Goal: Find specific page/section: Find specific page/section

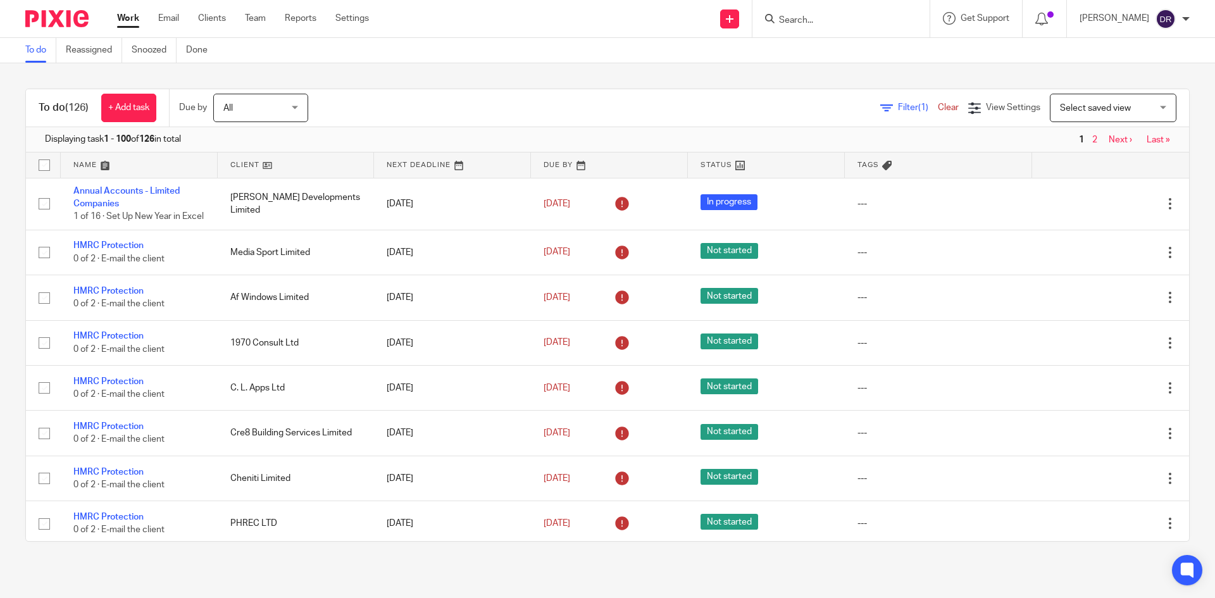
click at [821, 22] on input "Search" at bounding box center [835, 20] width 114 height 11
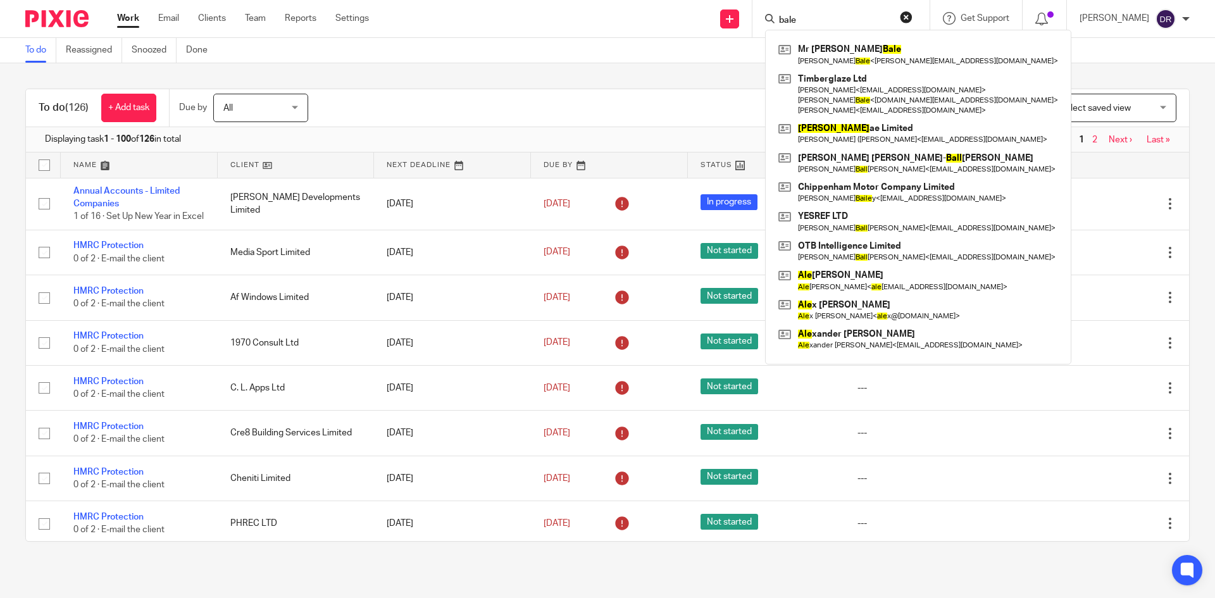
type input "bale"
click button "submit" at bounding box center [0, 0] width 0 height 0
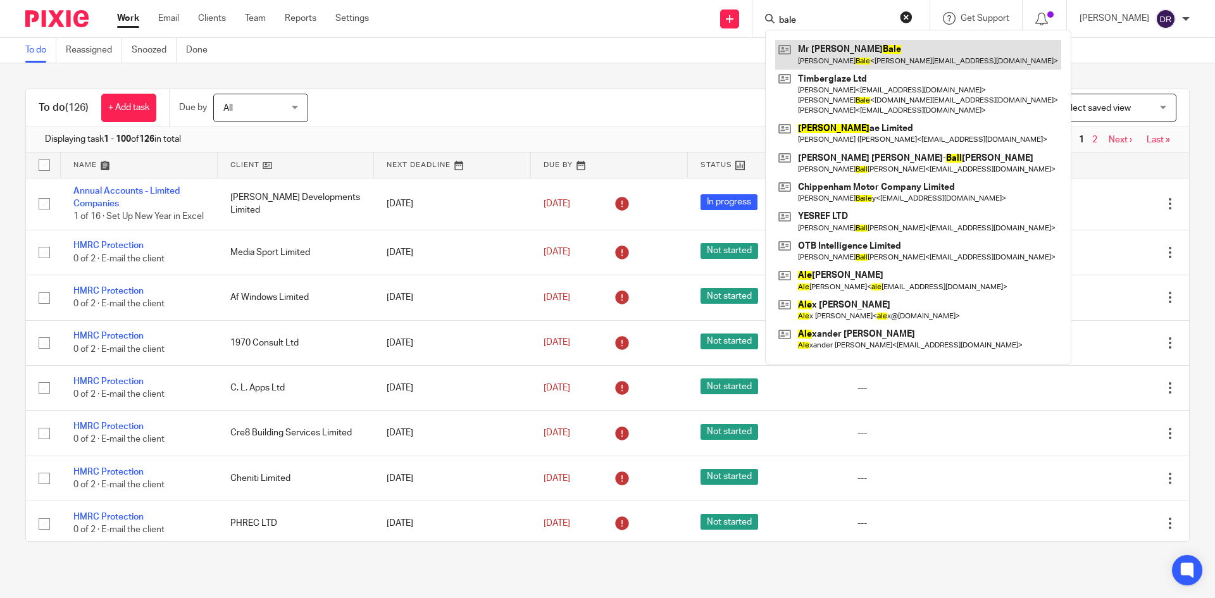
click at [877, 50] on link at bounding box center [918, 54] width 286 height 29
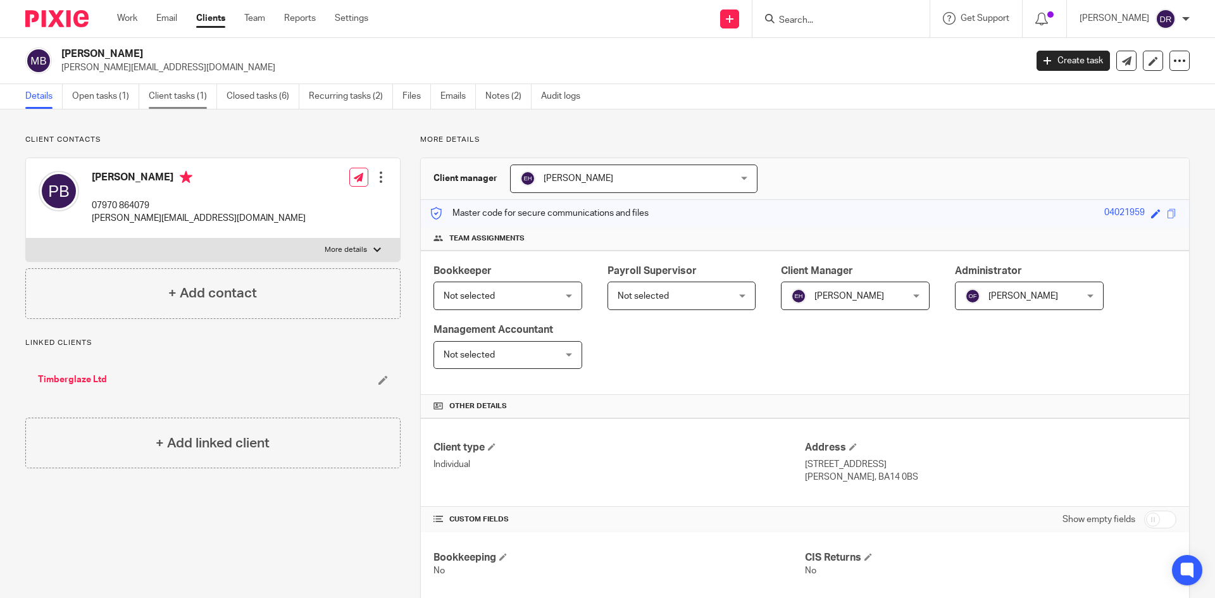
click at [168, 95] on link "Client tasks (1)" at bounding box center [183, 96] width 68 height 25
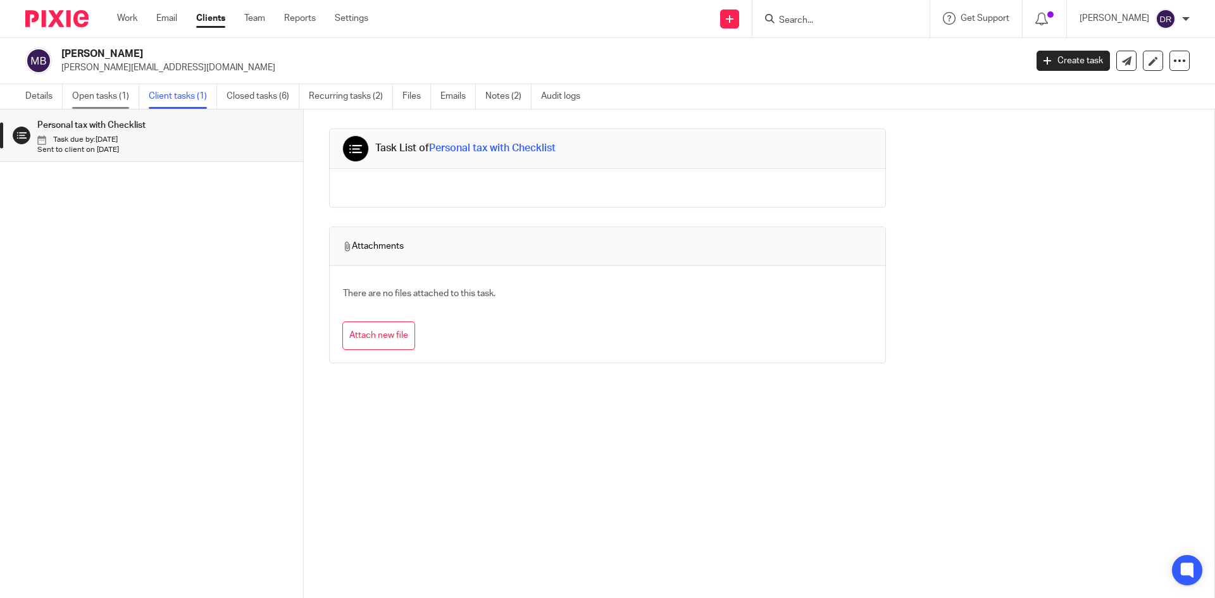
click at [97, 92] on link "Open tasks (1)" at bounding box center [105, 96] width 67 height 25
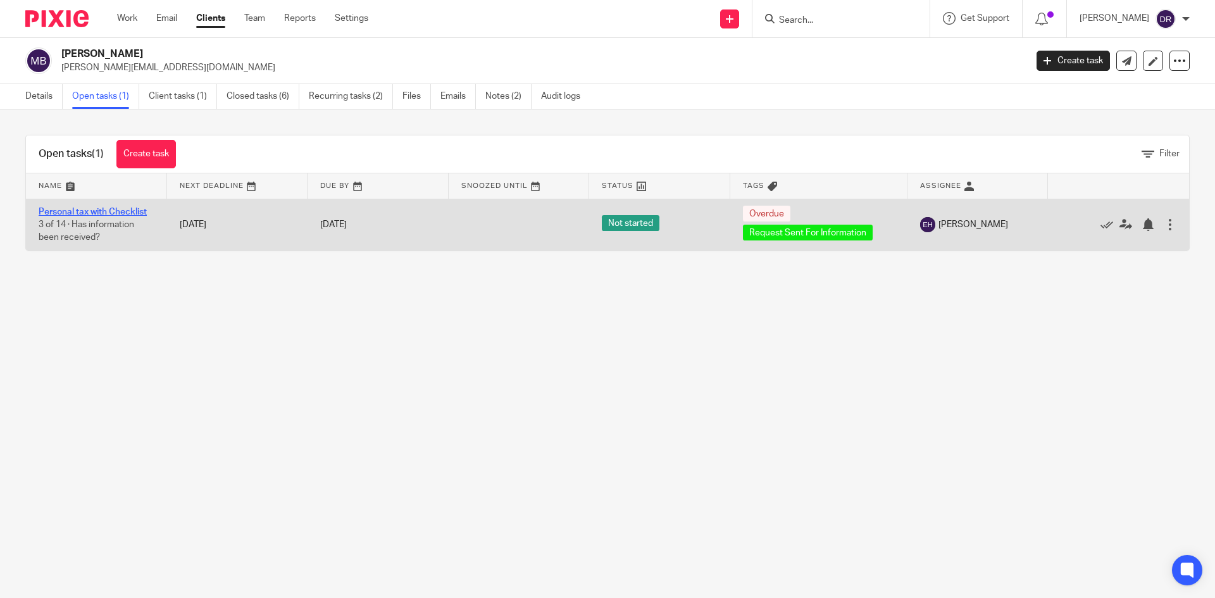
click at [125, 211] on link "Personal tax with Checklist" at bounding box center [93, 212] width 108 height 9
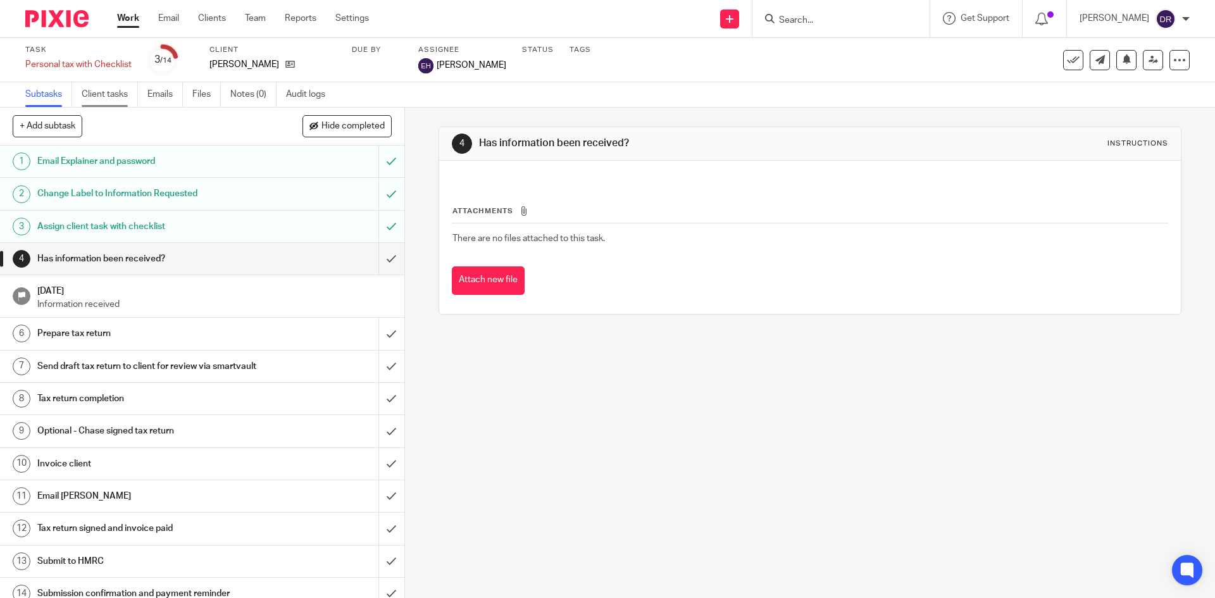
click at [113, 94] on link "Client tasks" at bounding box center [110, 94] width 56 height 25
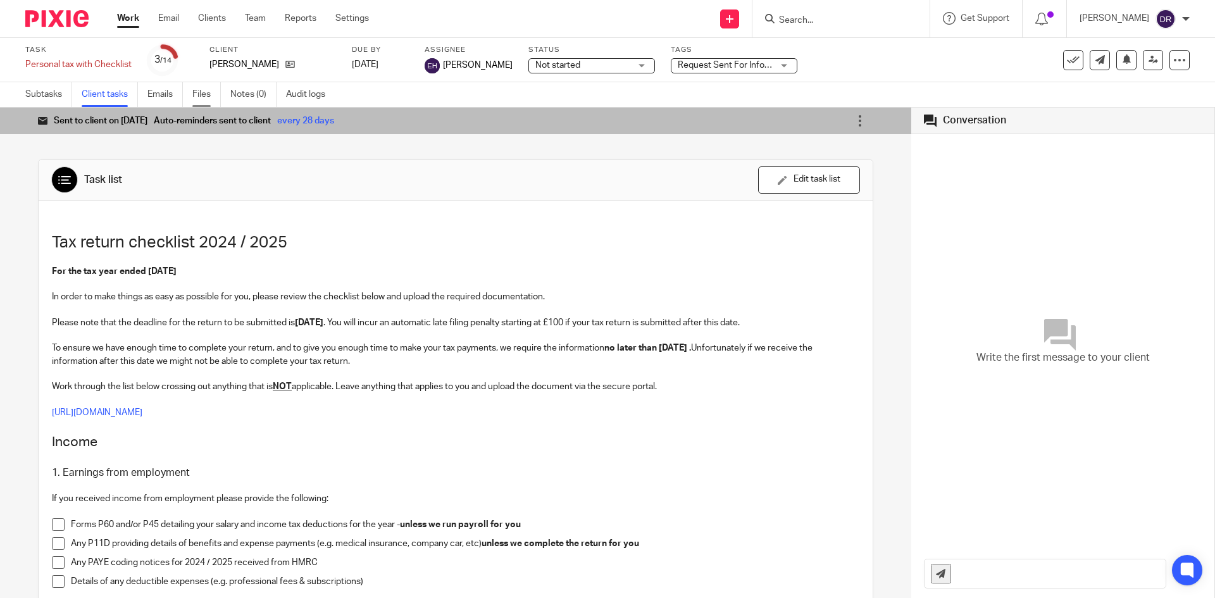
click at [204, 91] on link "Files" at bounding box center [206, 94] width 28 height 25
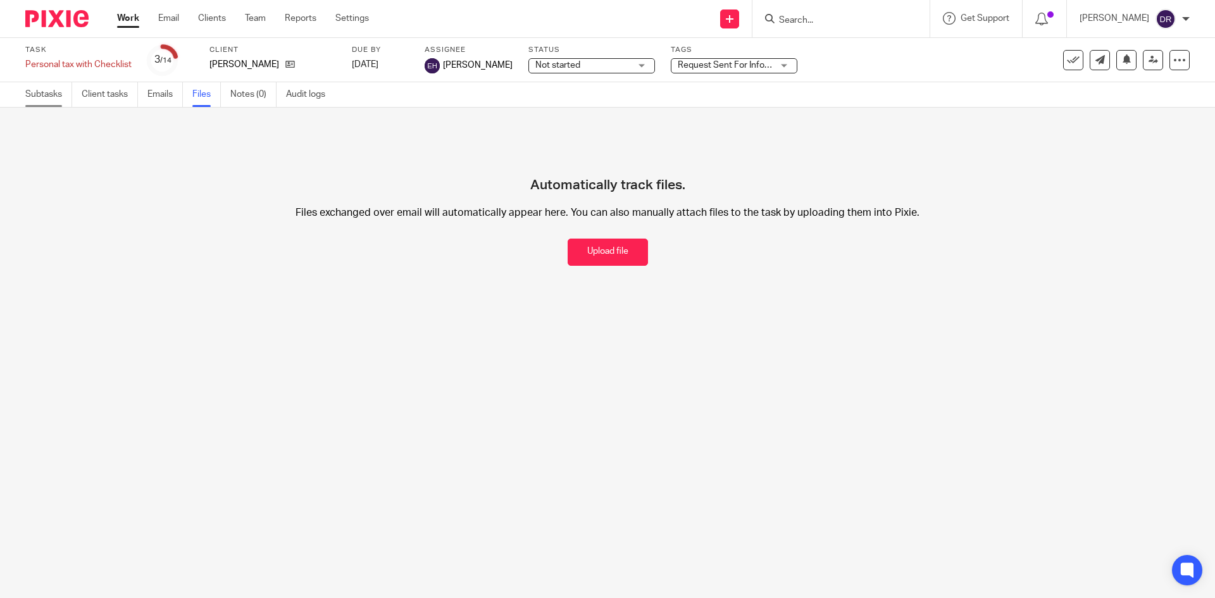
click at [49, 92] on link "Subtasks" at bounding box center [48, 94] width 47 height 25
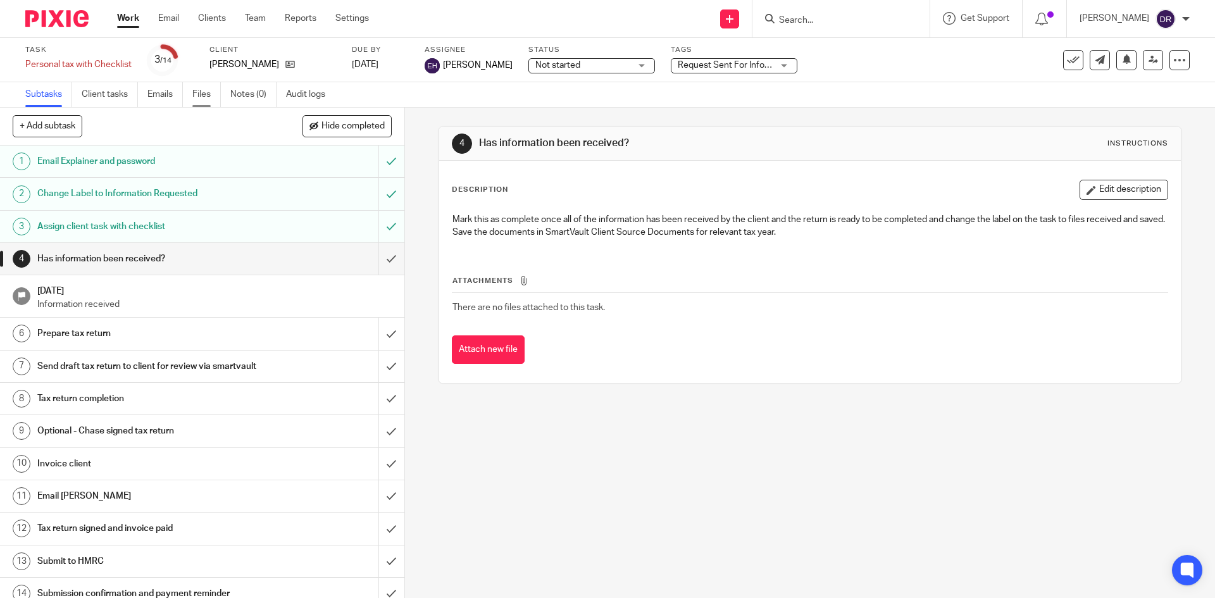
click at [206, 92] on link "Files" at bounding box center [206, 94] width 28 height 25
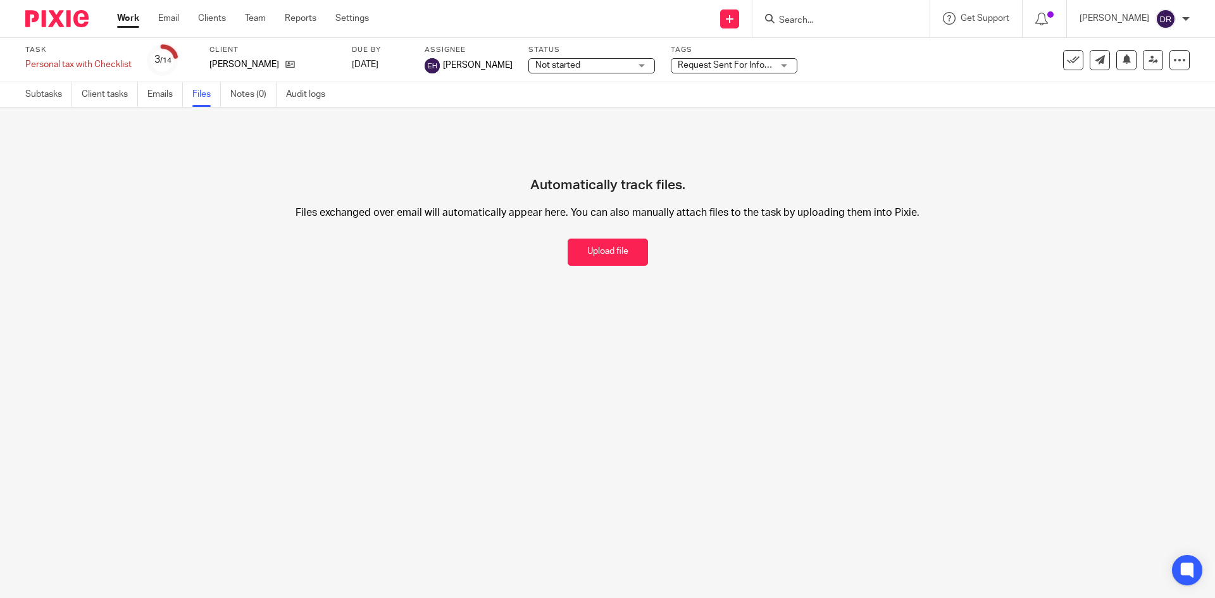
click at [821, 15] on input "Search" at bounding box center [835, 20] width 114 height 11
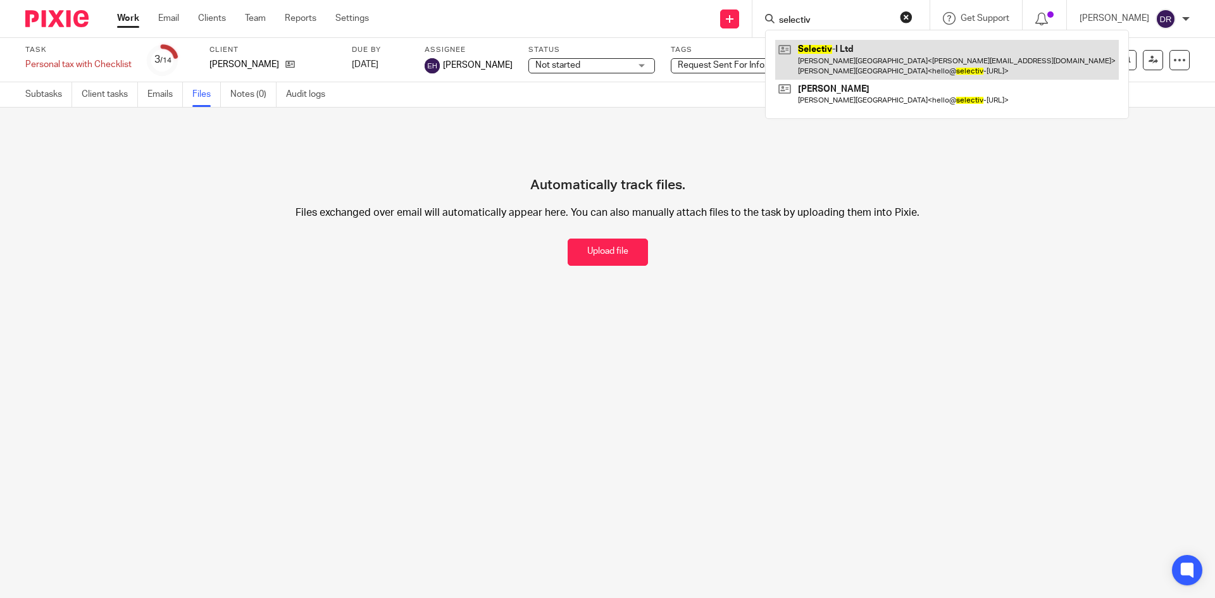
type input "selectiv"
click at [864, 56] on link at bounding box center [947, 59] width 344 height 39
